Goal: Information Seeking & Learning: Find specific fact

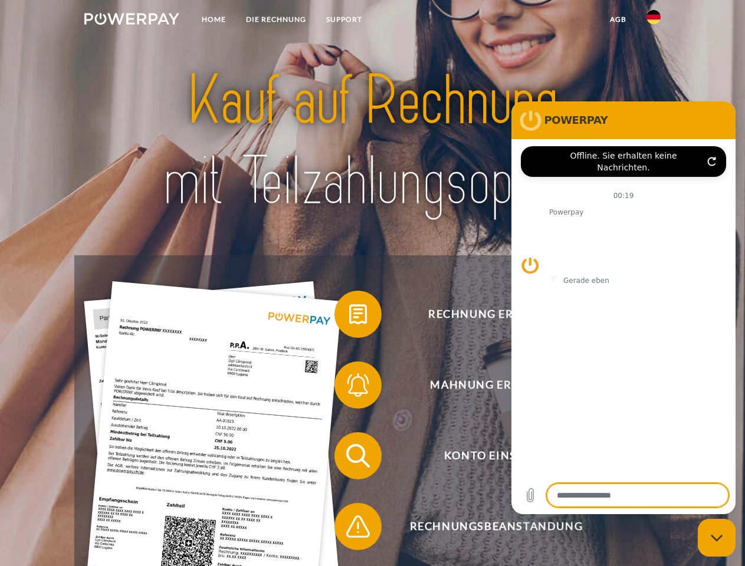
click at [132, 21] on img at bounding box center [131, 19] width 95 height 12
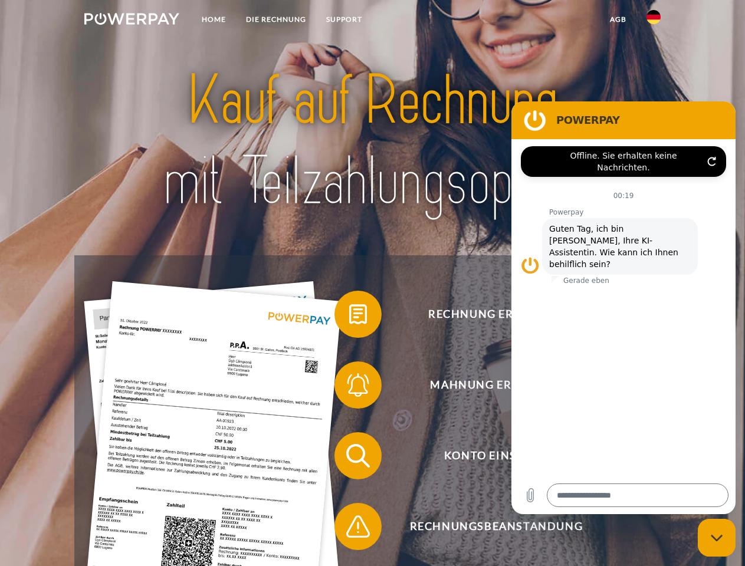
click at [654, 21] on img at bounding box center [653, 17] width 14 height 14
click at [618, 19] on link "agb" at bounding box center [618, 19] width 37 height 21
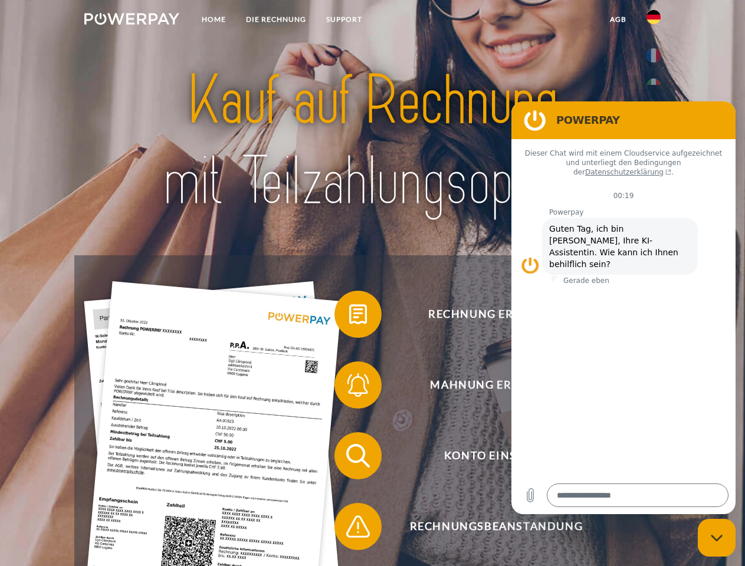
click at [349, 317] on span at bounding box center [340, 314] width 59 height 59
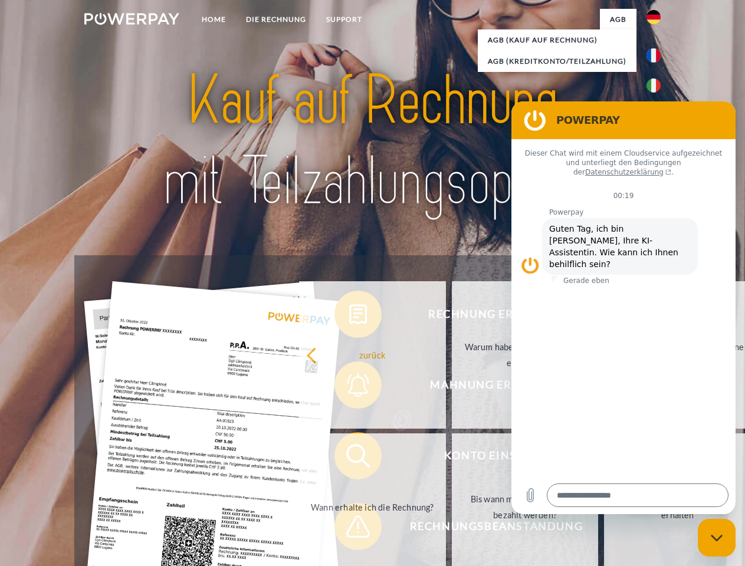
click at [349, 388] on div "Rechnung erhalten? Mahnung erhalten? Konto einsehen" at bounding box center [372, 491] width 596 height 472
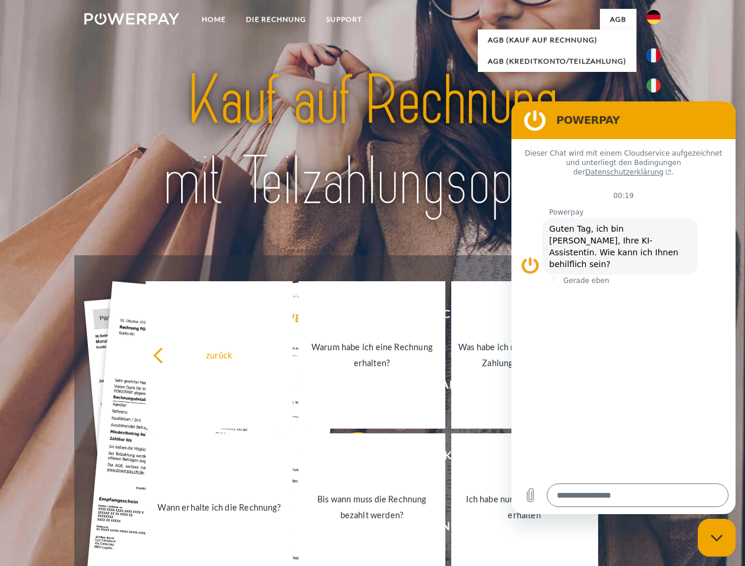
click at [349, 458] on link "Bis wann muss die Rechnung bezahlt werden?" at bounding box center [371, 507] width 147 height 147
click at [349, 529] on span at bounding box center [340, 526] width 59 height 59
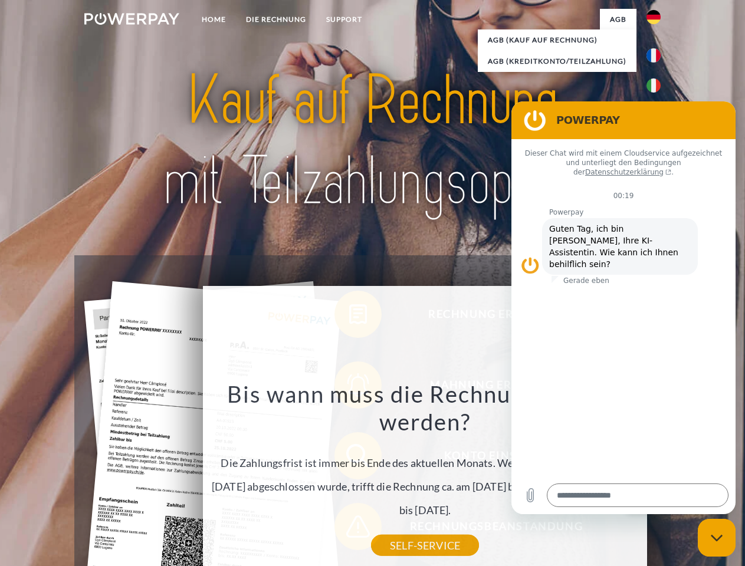
click at [717, 538] on icon "Messaging-Fenster schließen" at bounding box center [717, 538] width 12 height 8
type textarea "*"
